Goal: Find contact information: Find contact information

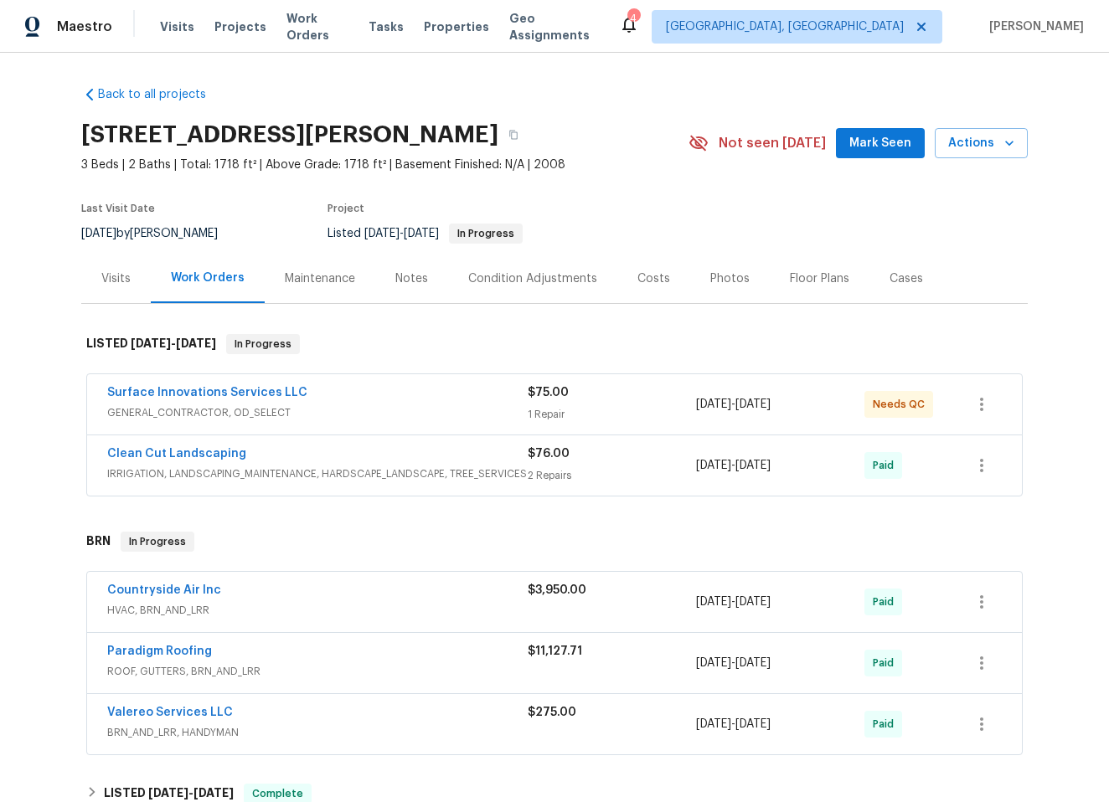
click at [382, 594] on div "Countryside Air Inc" at bounding box center [317, 592] width 420 height 20
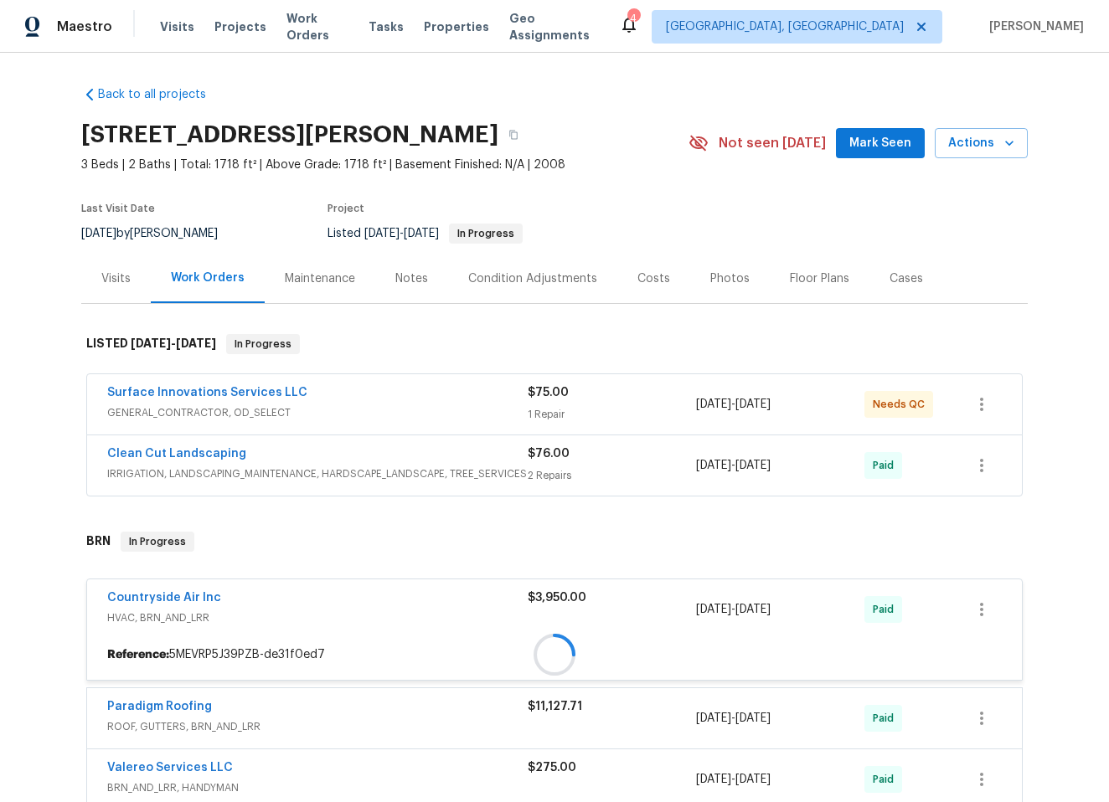
click at [384, 596] on div "Countryside Air Inc" at bounding box center [317, 600] width 420 height 20
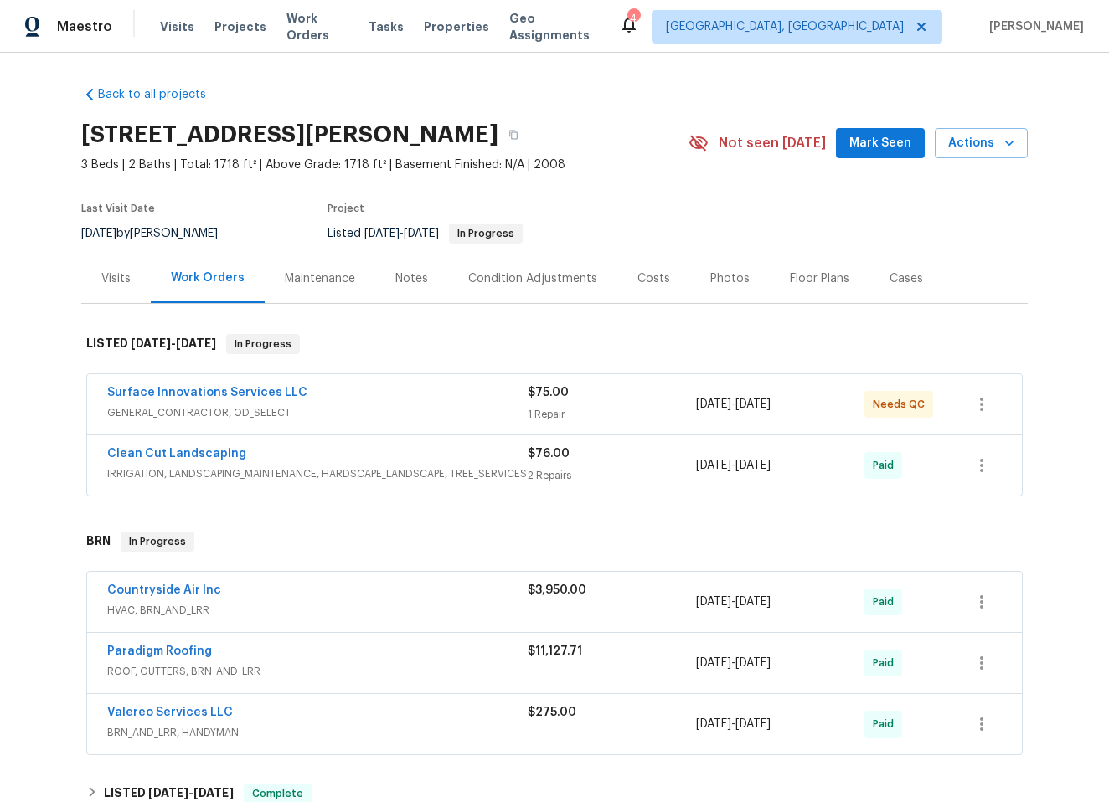
click at [384, 596] on div "Countryside Air Inc" at bounding box center [317, 592] width 420 height 20
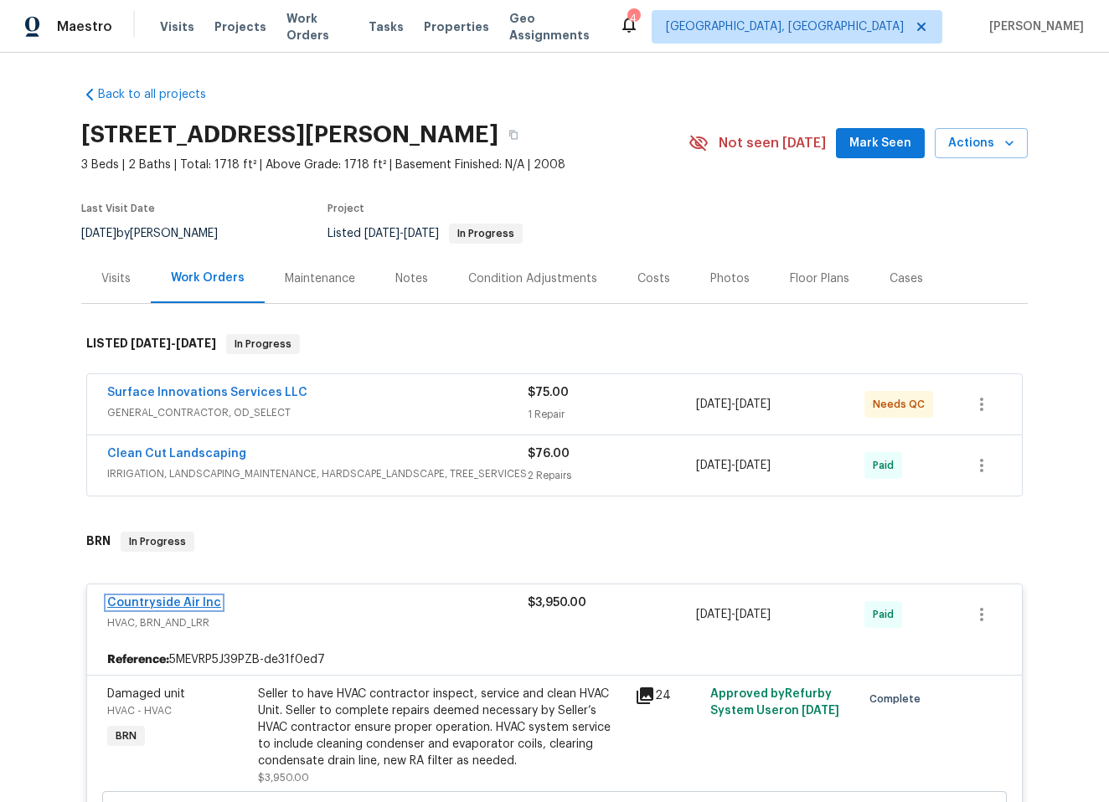
click at [153, 602] on link "Countryside Air Inc" at bounding box center [164, 603] width 114 height 12
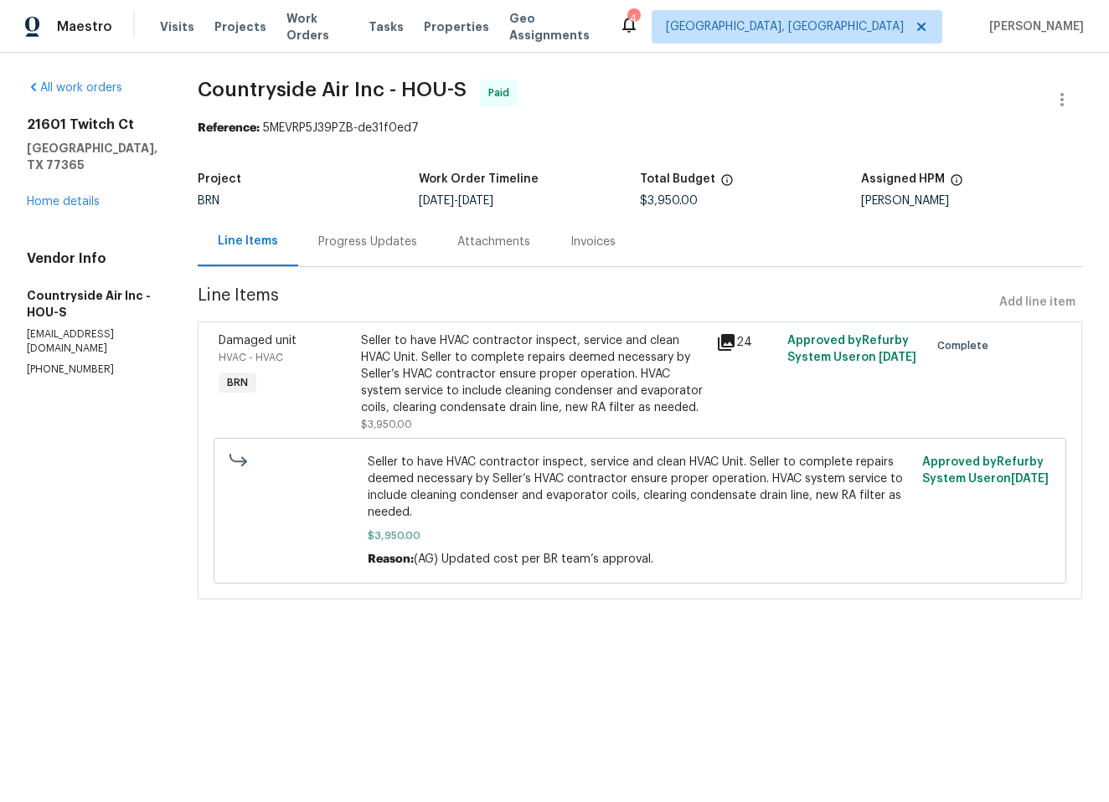
click at [356, 223] on div "Progress Updates" at bounding box center [367, 241] width 139 height 49
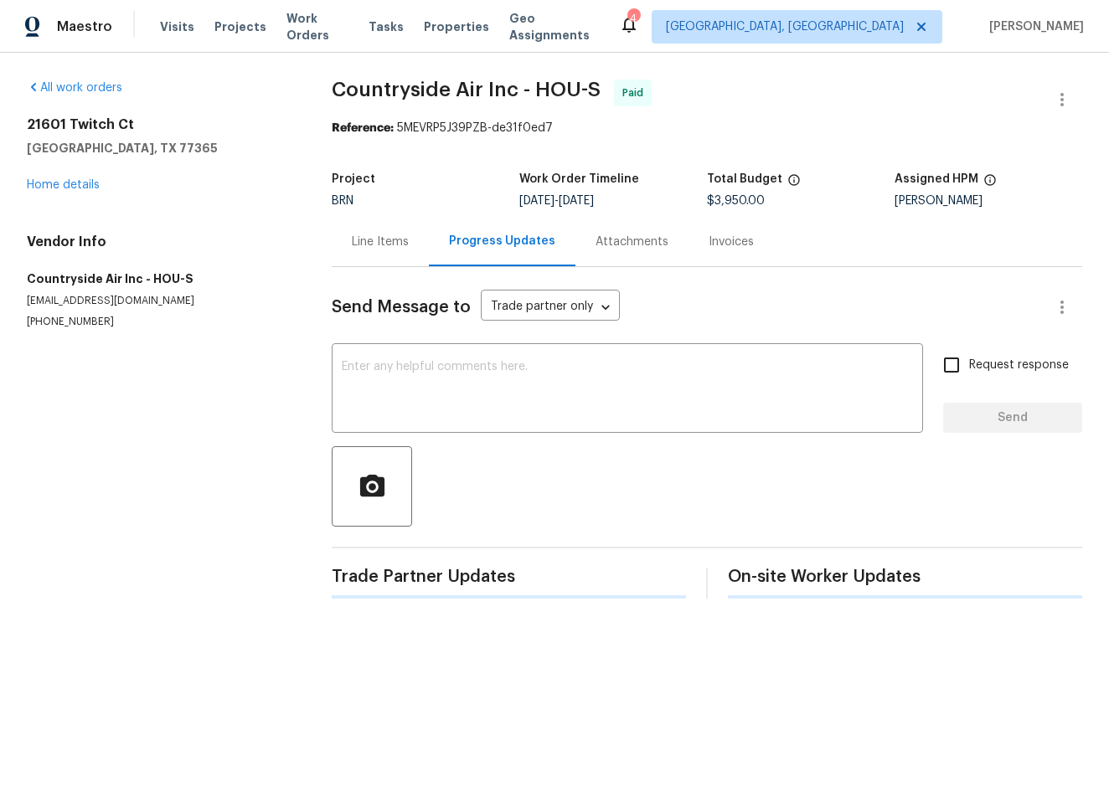
click at [353, 235] on div "Line Items" at bounding box center [380, 242] width 57 height 17
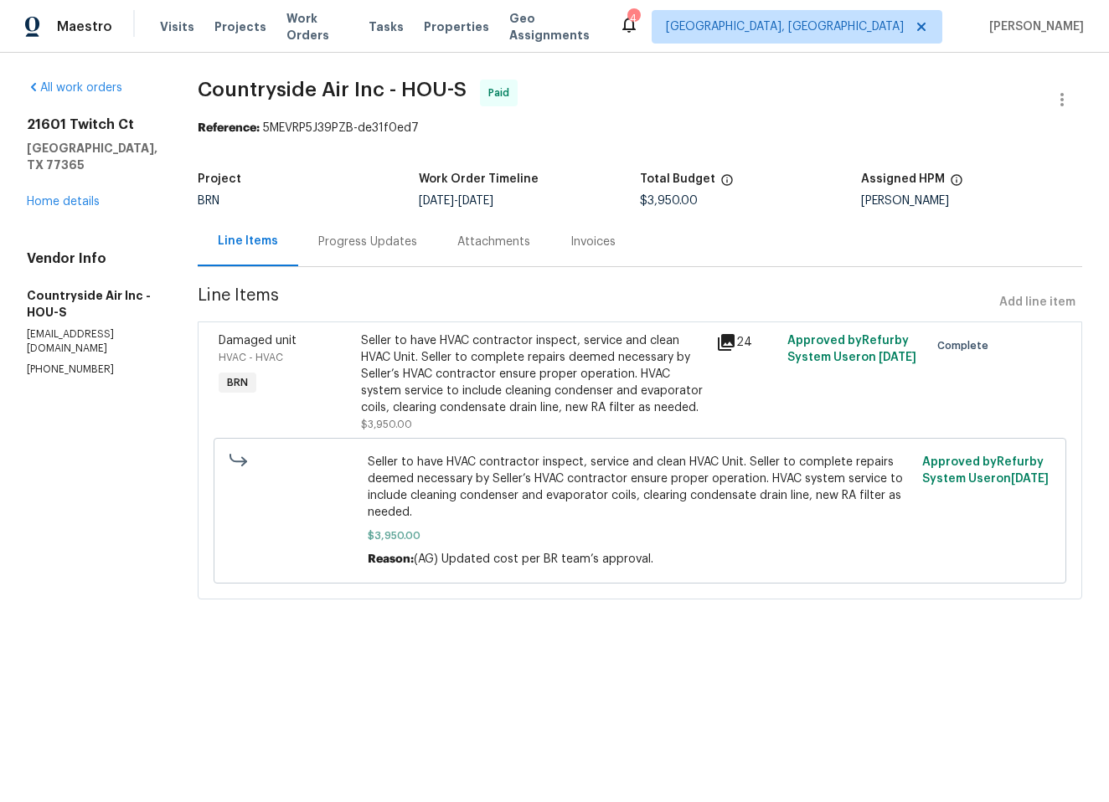
click at [353, 237] on div "Progress Updates" at bounding box center [367, 242] width 99 height 17
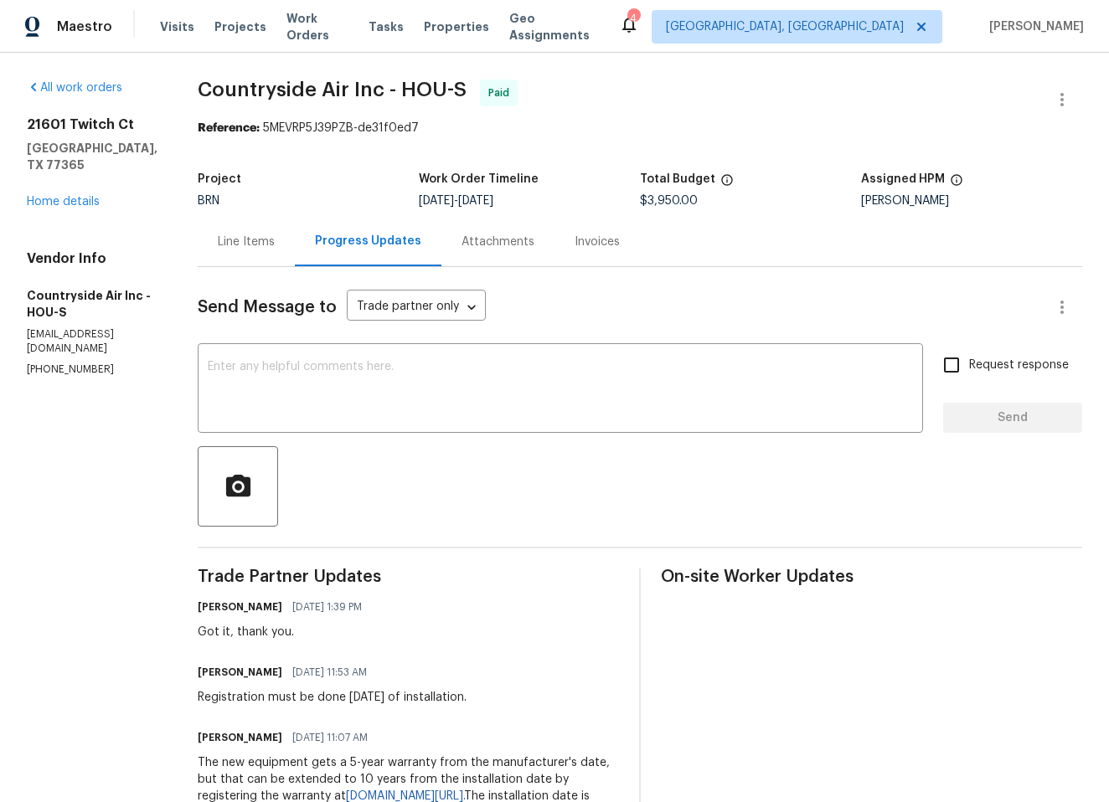
drag, startPoint x: 258, startPoint y: 91, endPoint x: 224, endPoint y: 90, distance: 34.4
click at [257, 90] on span "Countryside Air Inc - HOU-S" at bounding box center [332, 90] width 269 height 20
drag, startPoint x: 196, startPoint y: 89, endPoint x: 374, endPoint y: 90, distance: 178.4
click at [374, 90] on span "Countryside Air Inc - HOU-S" at bounding box center [332, 90] width 269 height 20
copy span "Countryside Air Inc"
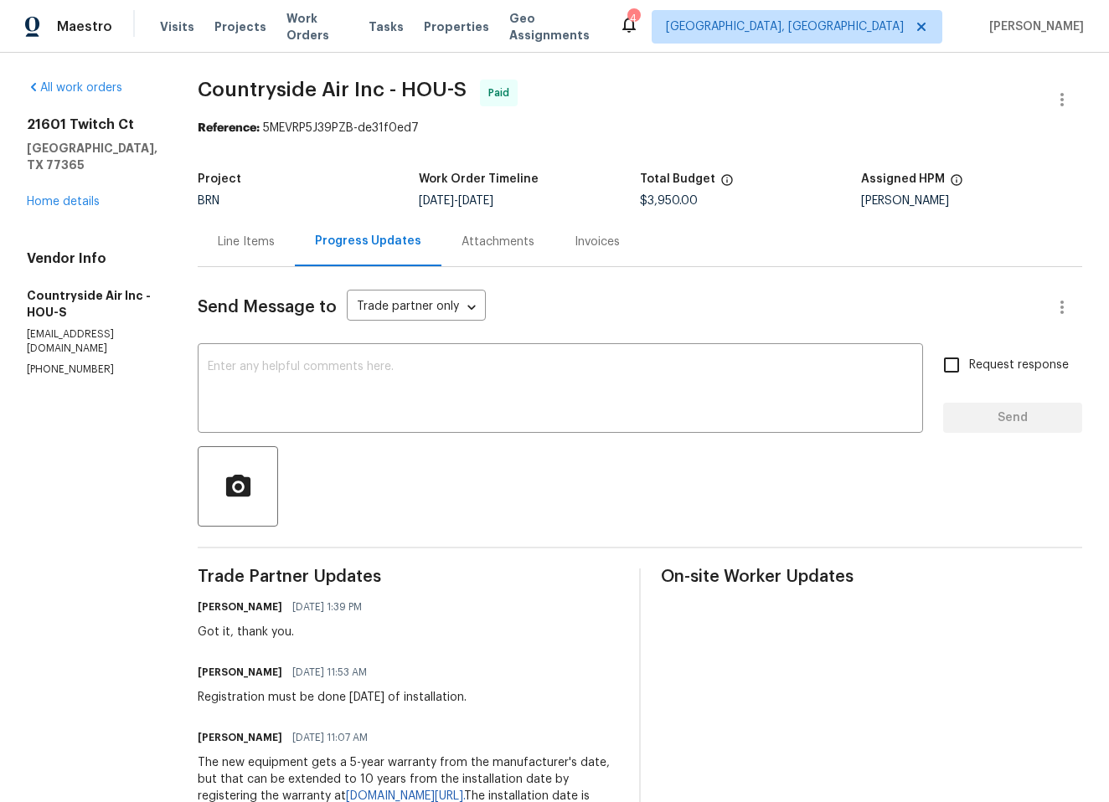
drag, startPoint x: 31, startPoint y: 319, endPoint x: 70, endPoint y: 342, distance: 44.7
click at [53, 363] on p "[PHONE_NUMBER]" at bounding box center [92, 370] width 131 height 14
drag, startPoint x: 25, startPoint y: 321, endPoint x: 101, endPoint y: 346, distance: 79.5
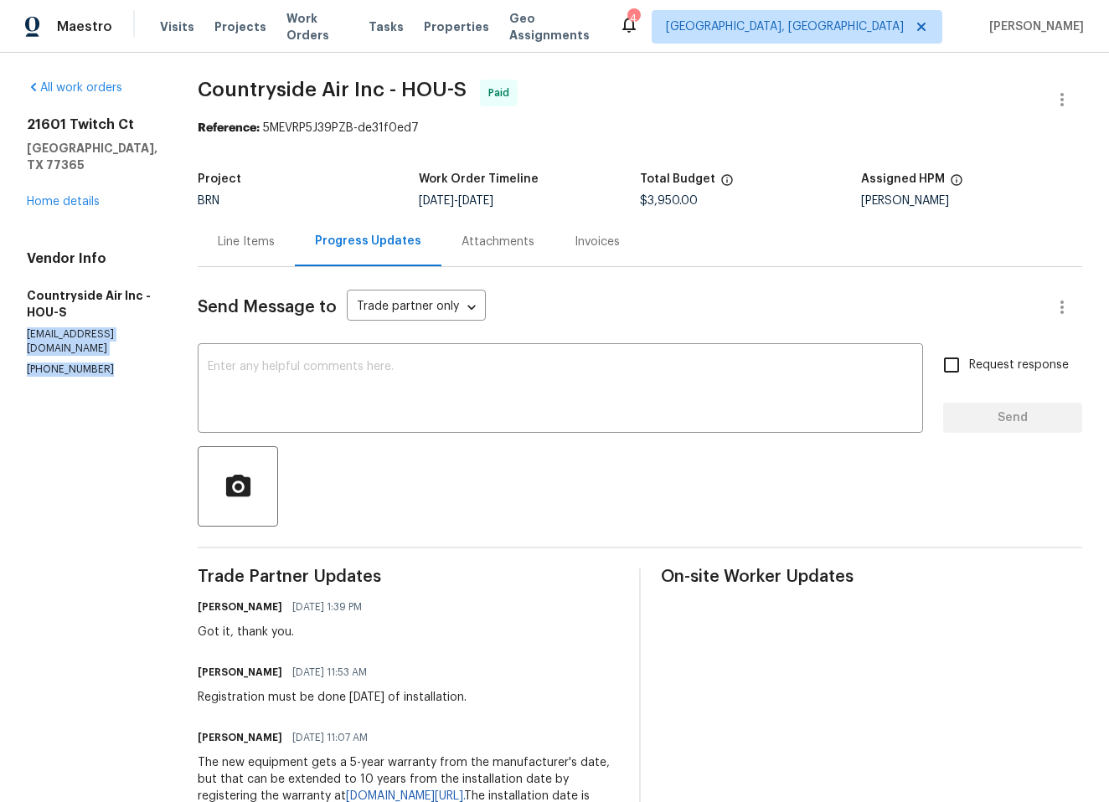
copy div "[EMAIL_ADDRESS][DOMAIN_NAME] [PHONE_NUMBER]"
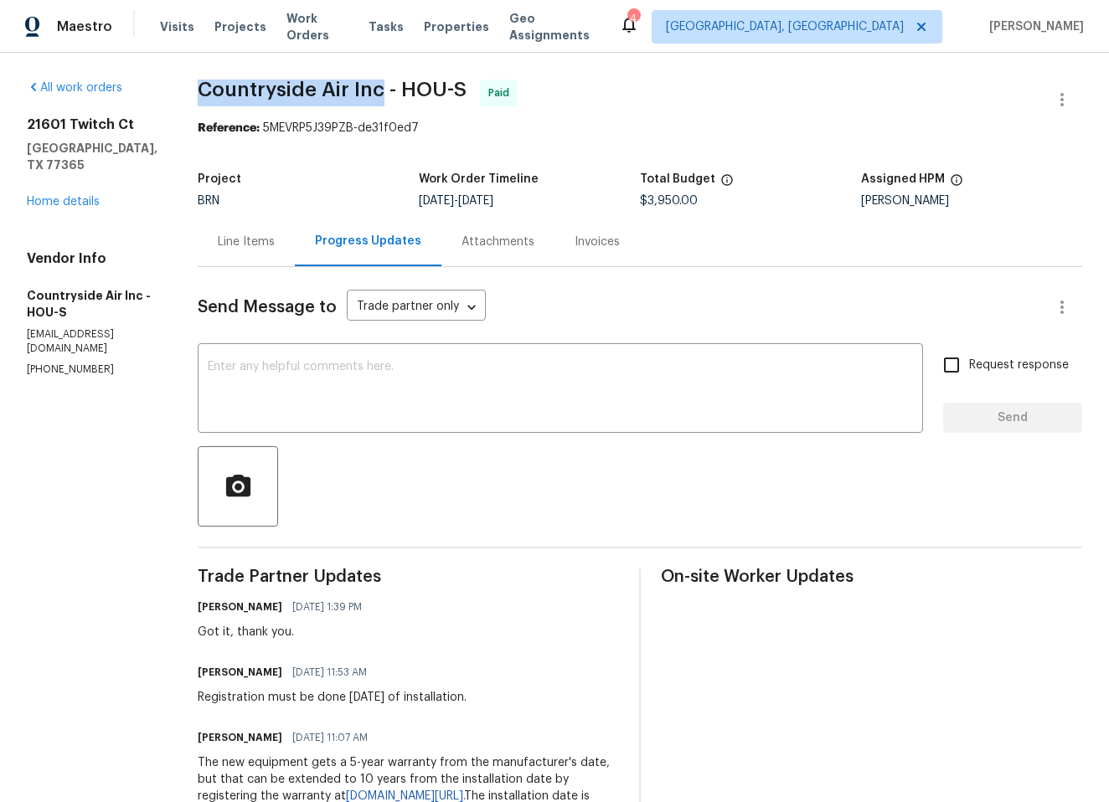
drag, startPoint x: 198, startPoint y: 88, endPoint x: 376, endPoint y: 93, distance: 178.5
click at [376, 93] on span "Countryside Air Inc - HOU-S" at bounding box center [332, 90] width 269 height 20
copy span "Countryside Air Inc"
